Goal: Find contact information: Find contact information

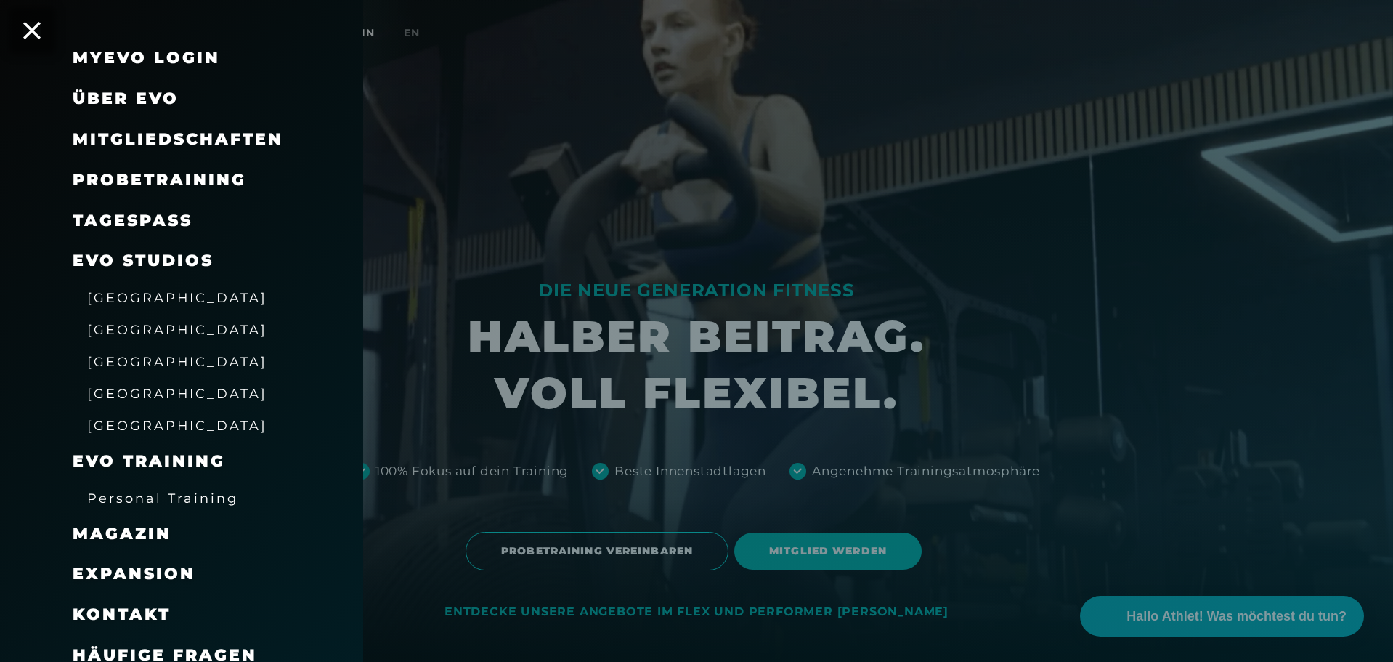
scroll to position [49, 0]
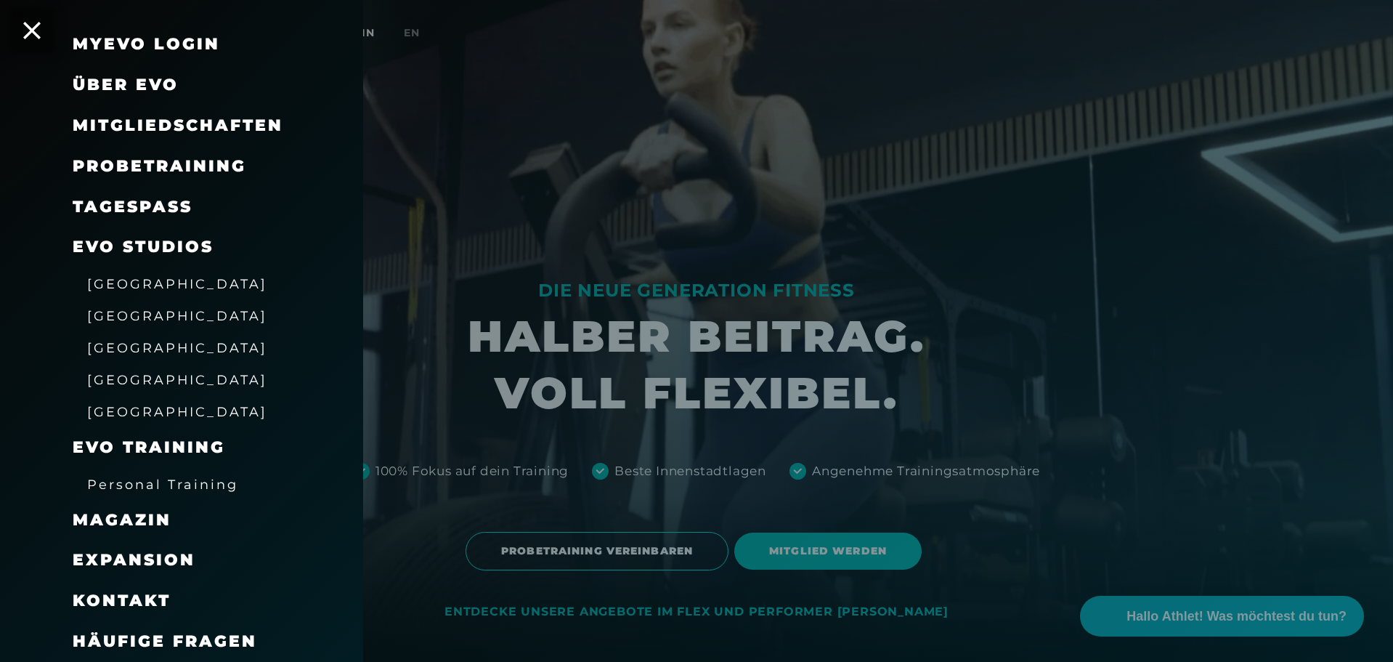
click at [152, 245] on span "EVO Studios" at bounding box center [143, 247] width 141 height 20
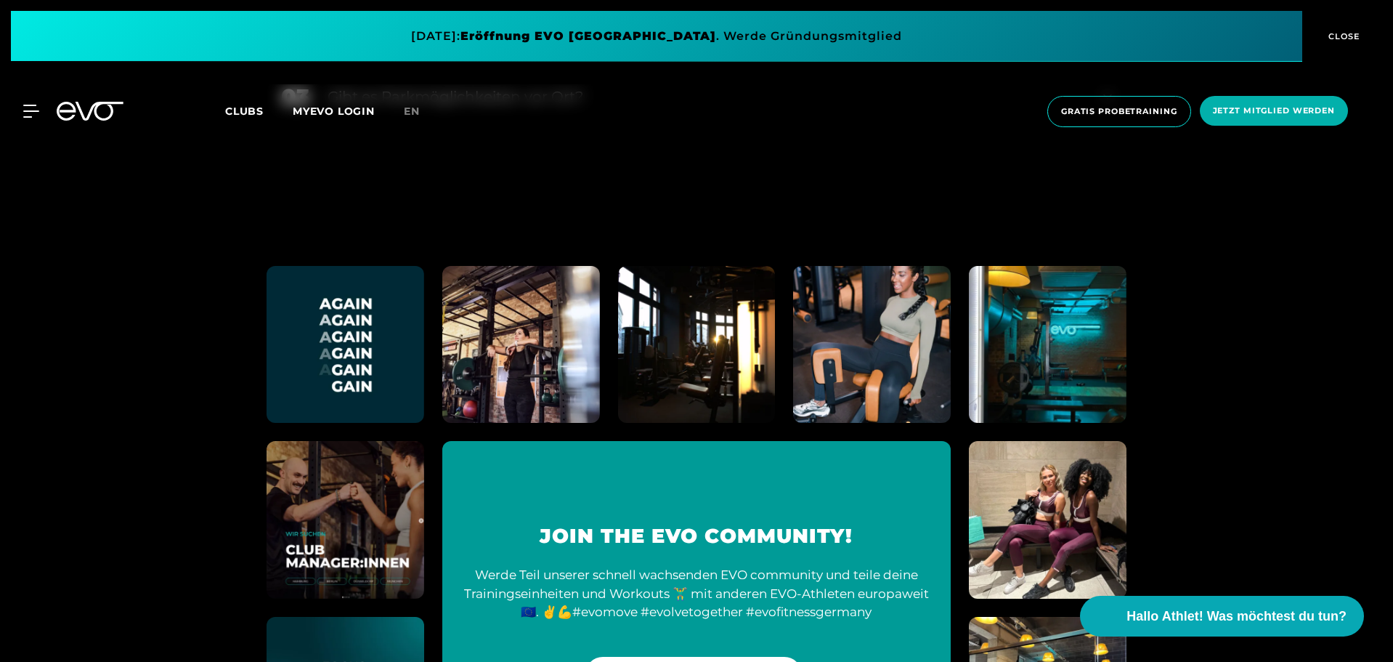
scroll to position [6783, 0]
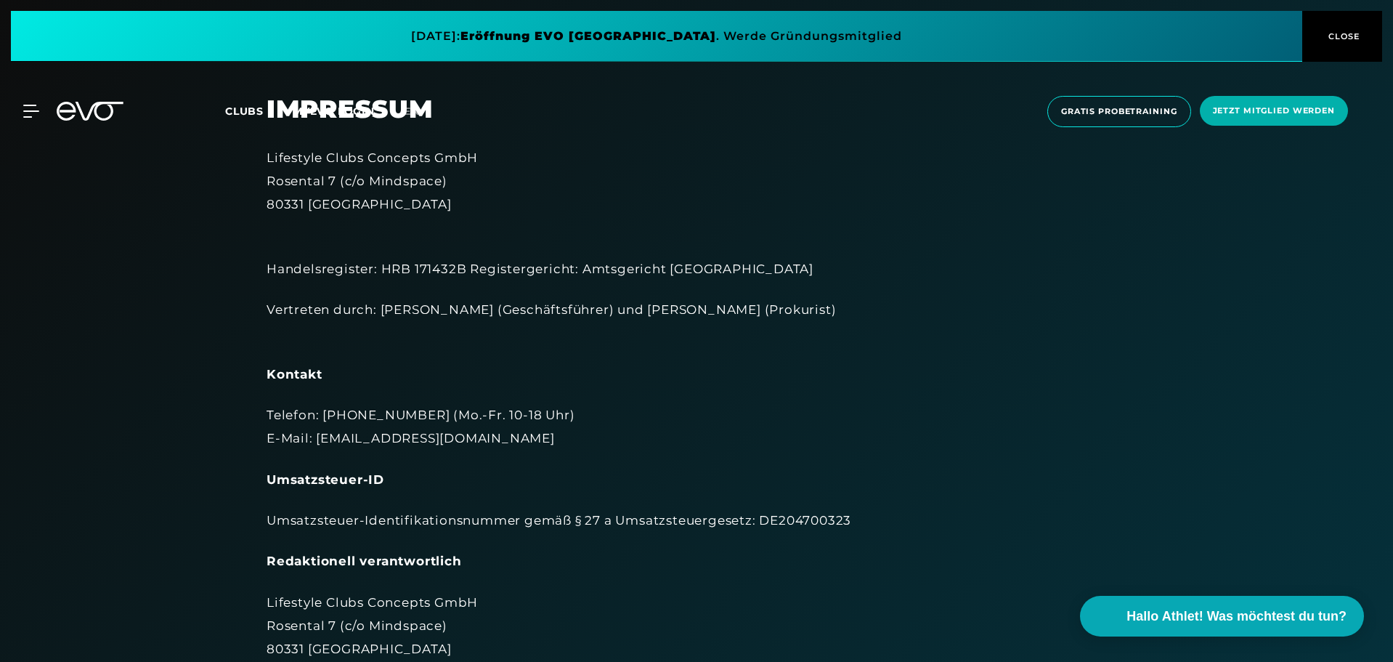
click at [99, 110] on icon at bounding box center [90, 111] width 67 height 19
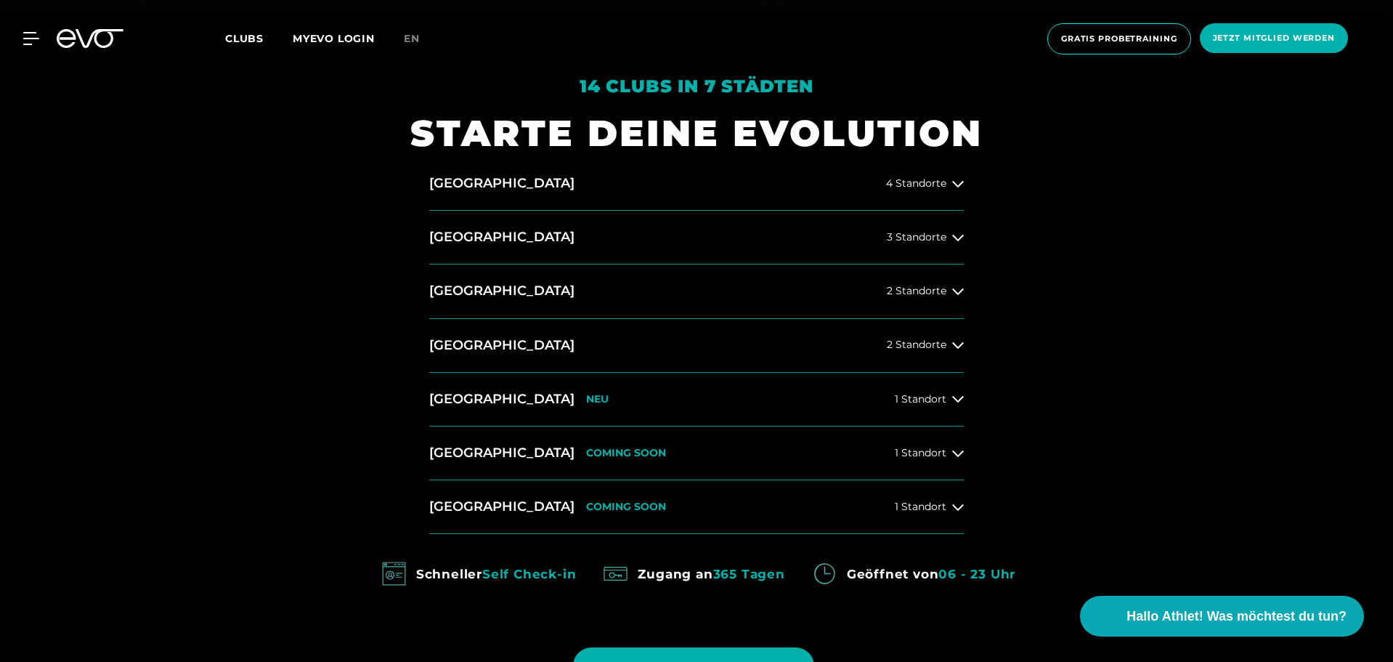
scroll to position [654, 0]
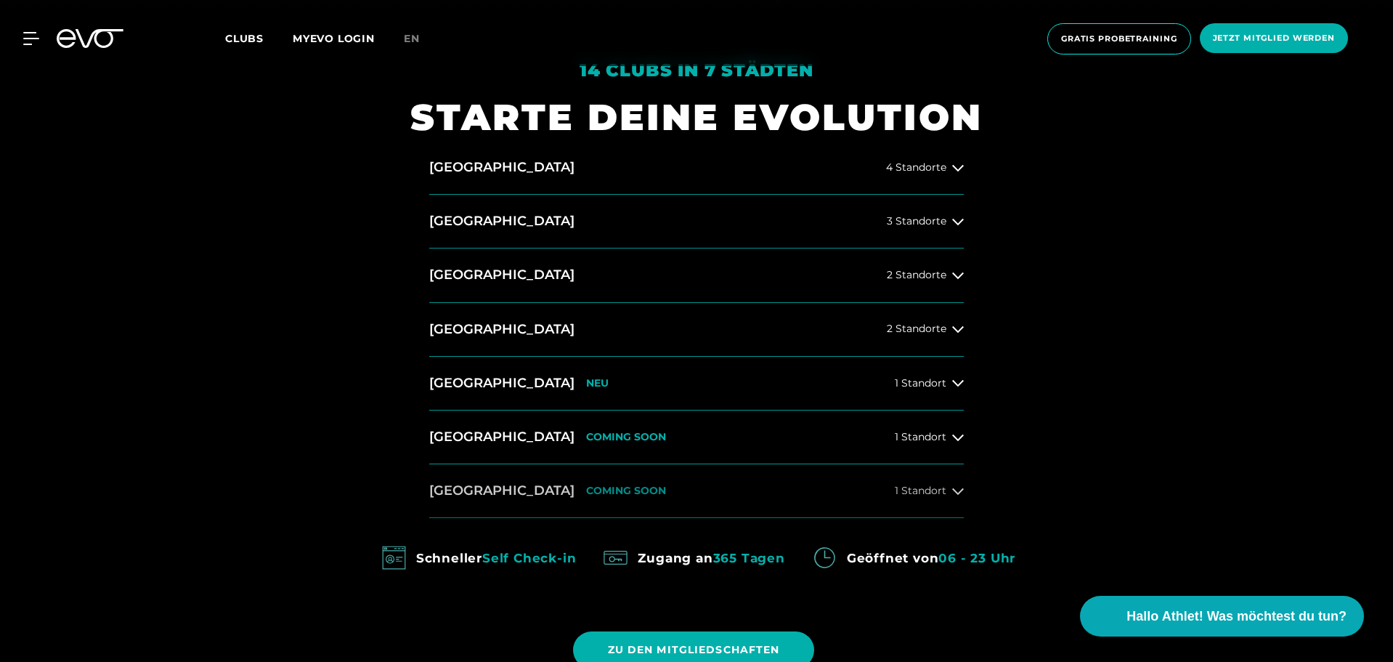
click at [951, 490] on div "1 Standort" at bounding box center [929, 491] width 69 height 12
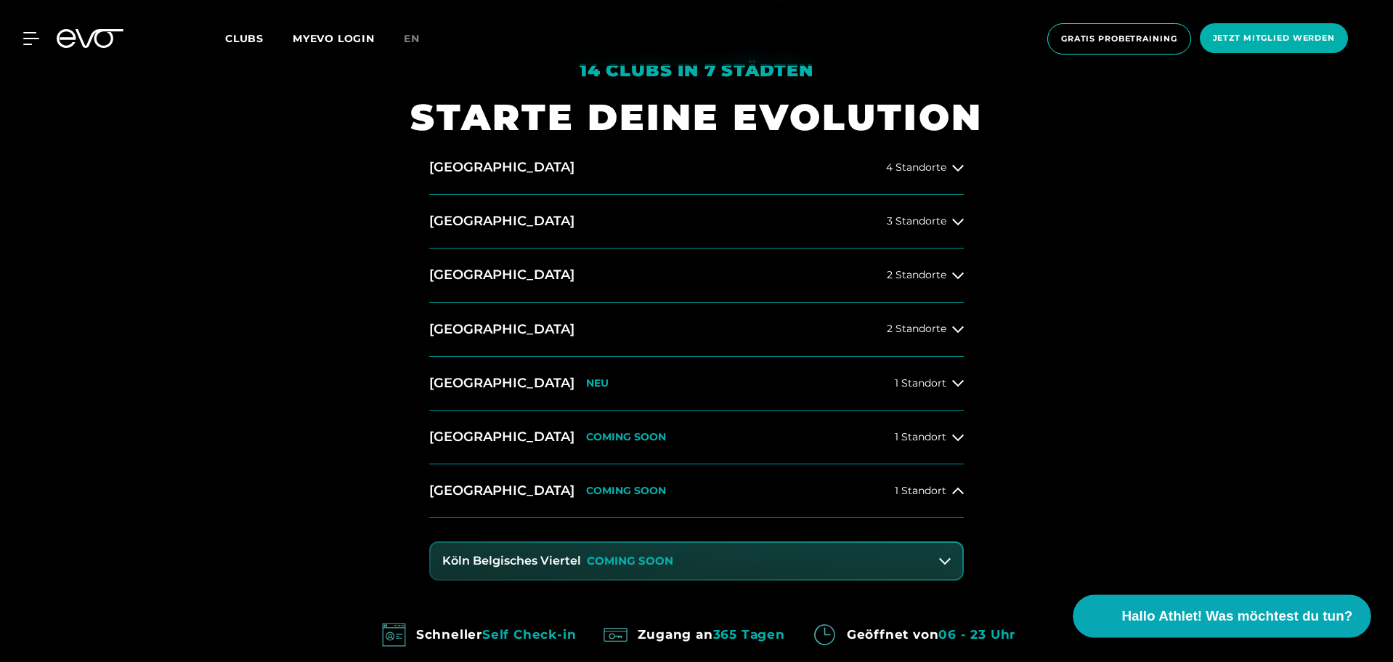
click at [1104, 612] on video at bounding box center [1096, 615] width 33 height 33
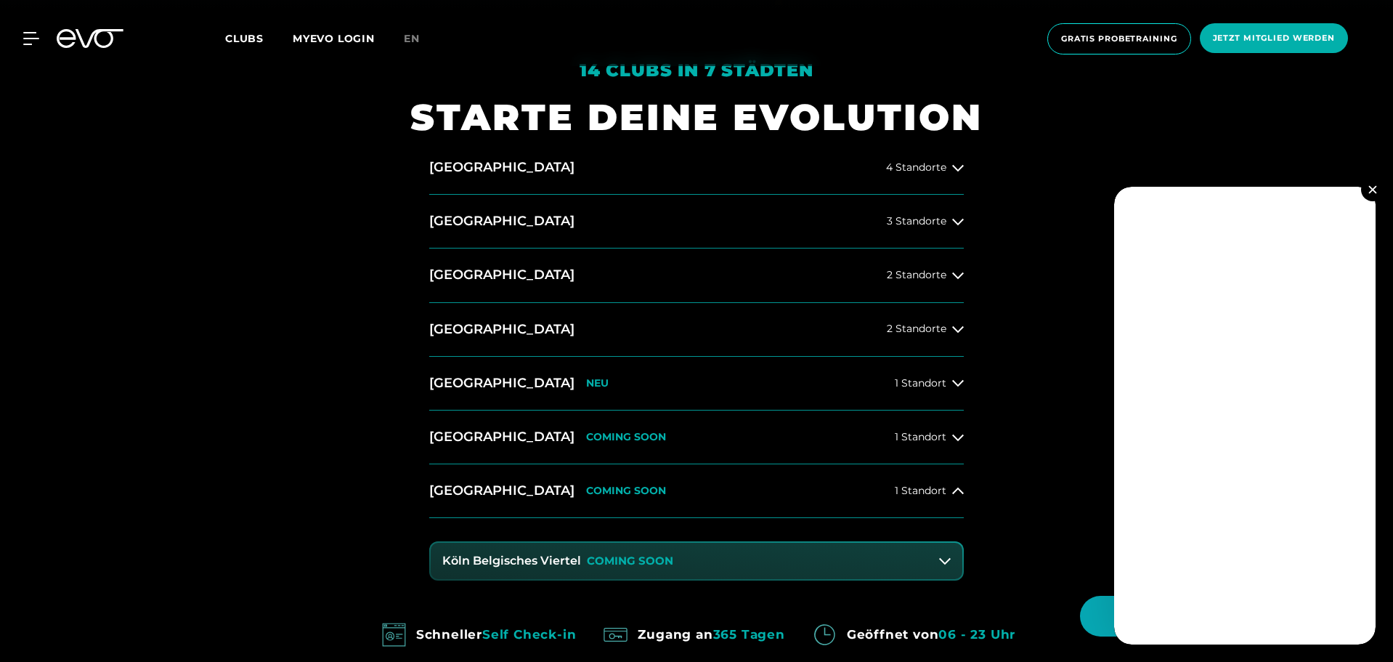
click at [1371, 190] on img at bounding box center [1373, 189] width 8 height 8
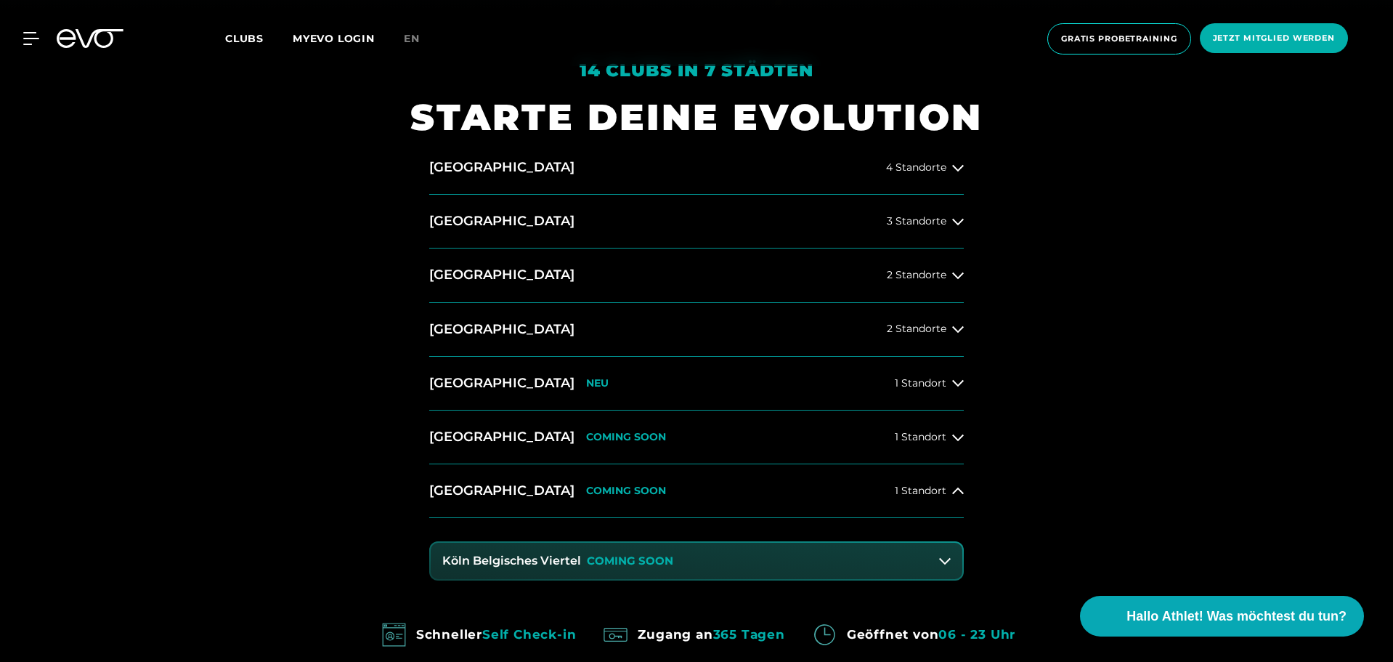
click at [655, 555] on p "COMING SOON" at bounding box center [630, 561] width 86 height 12
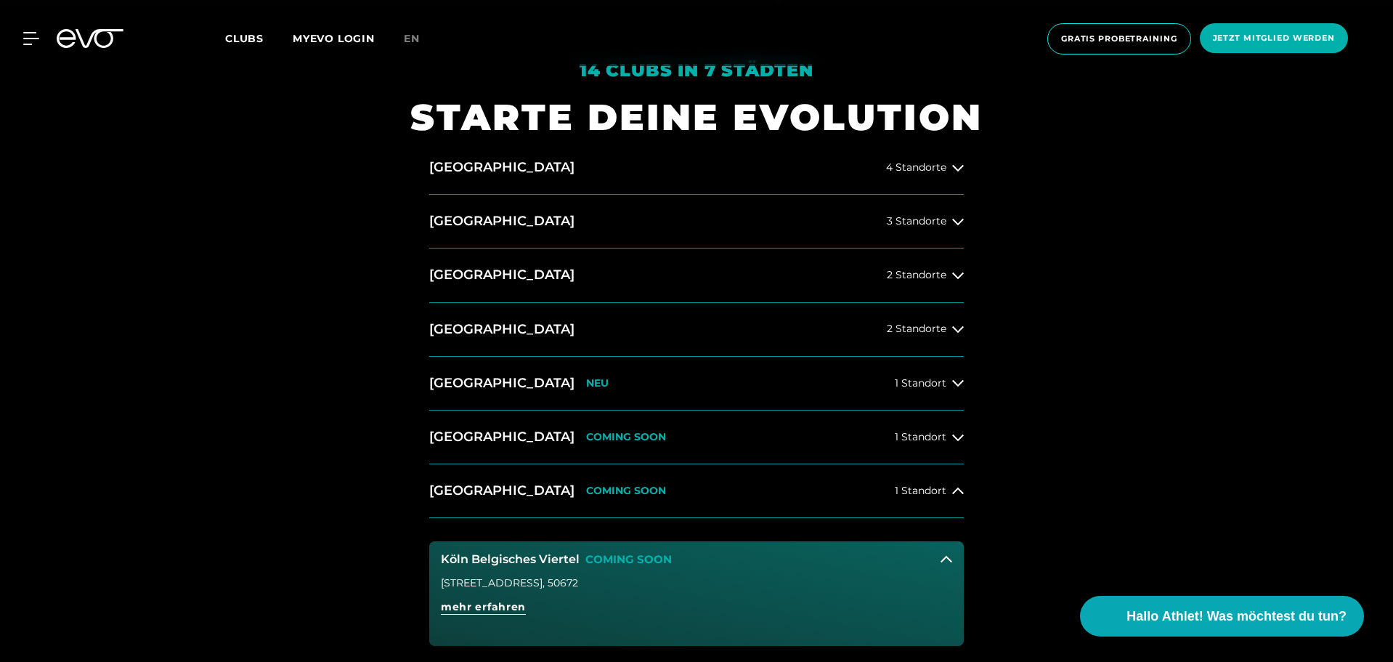
scroll to position [727, 0]
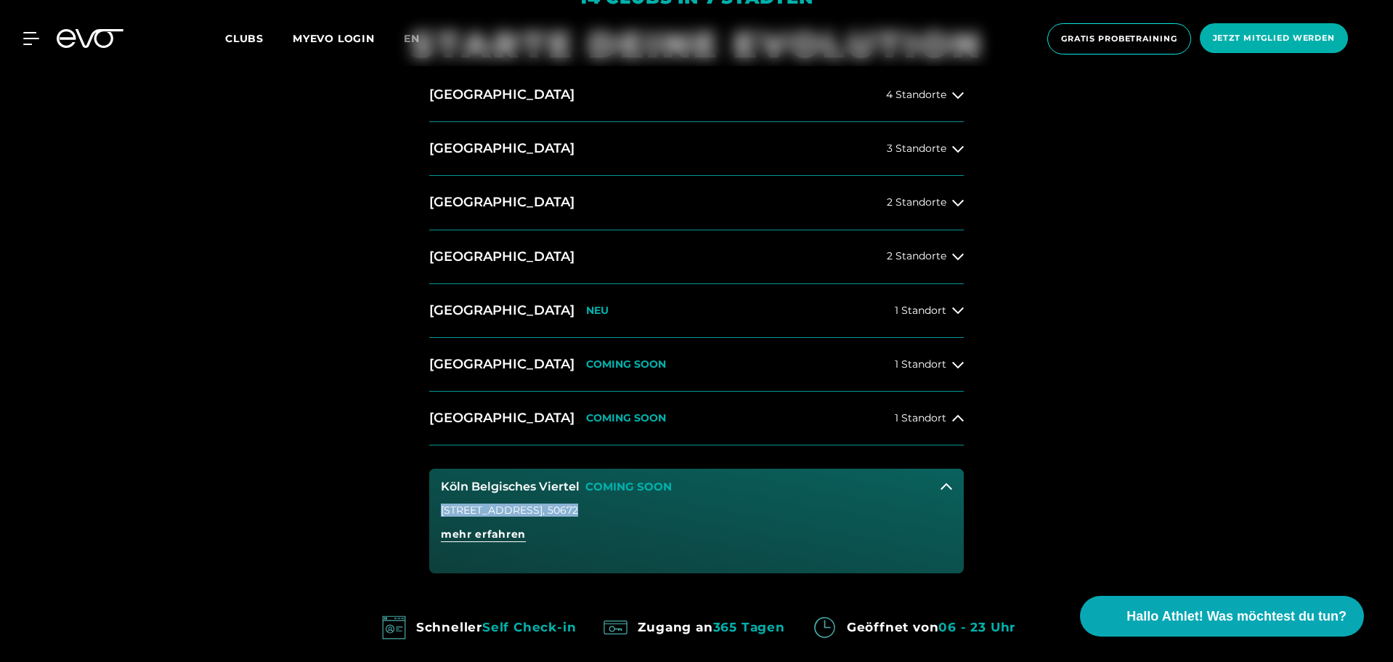
drag, startPoint x: 582, startPoint y: 507, endPoint x: 441, endPoint y: 507, distance: 140.9
click at [441, 507] on div "[STREET_ADDRESS]" at bounding box center [696, 510] width 511 height 10
copy div "[STREET_ADDRESS]"
